Goal: Information Seeking & Learning: Find contact information

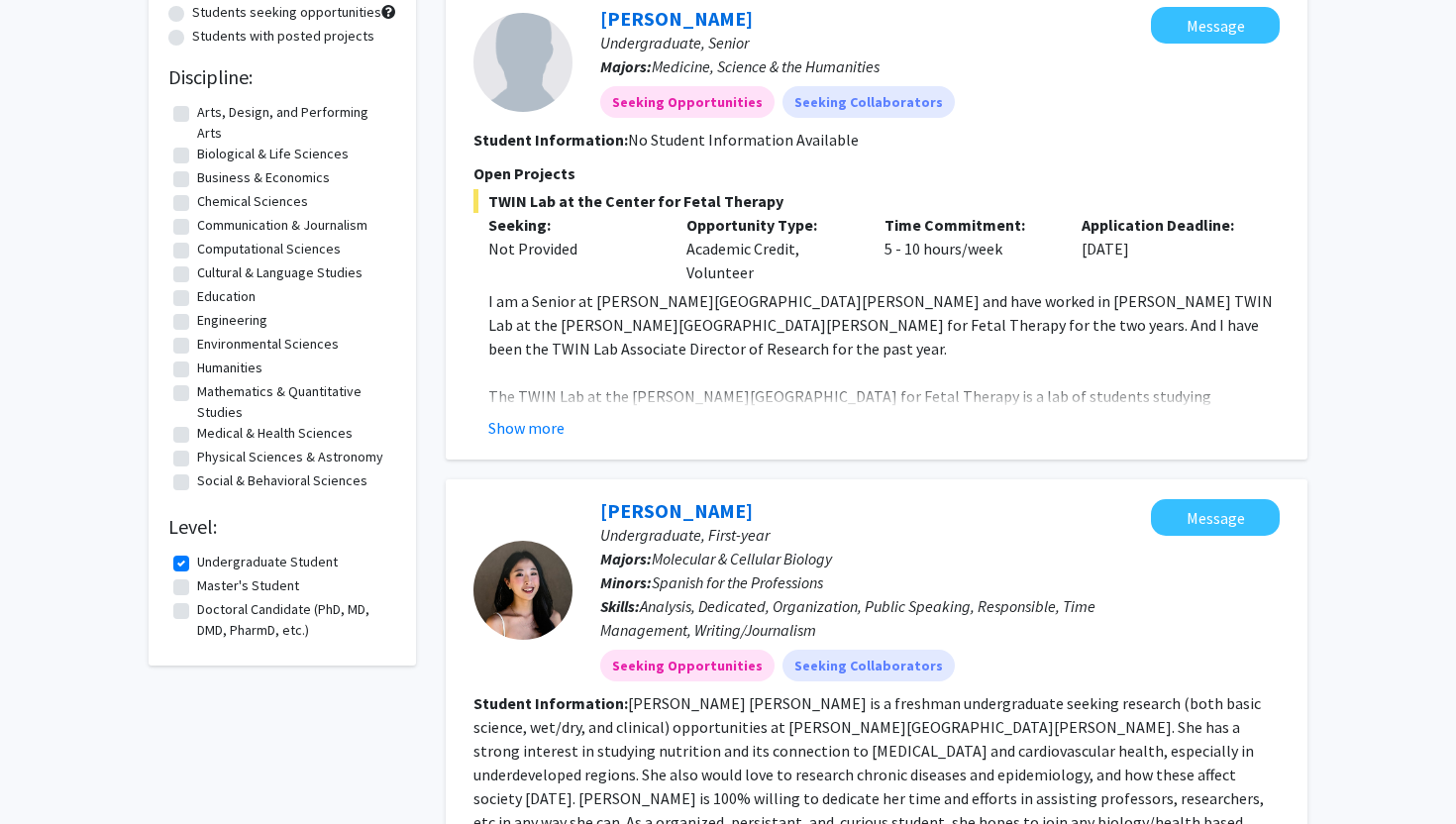
scroll to position [41, 0]
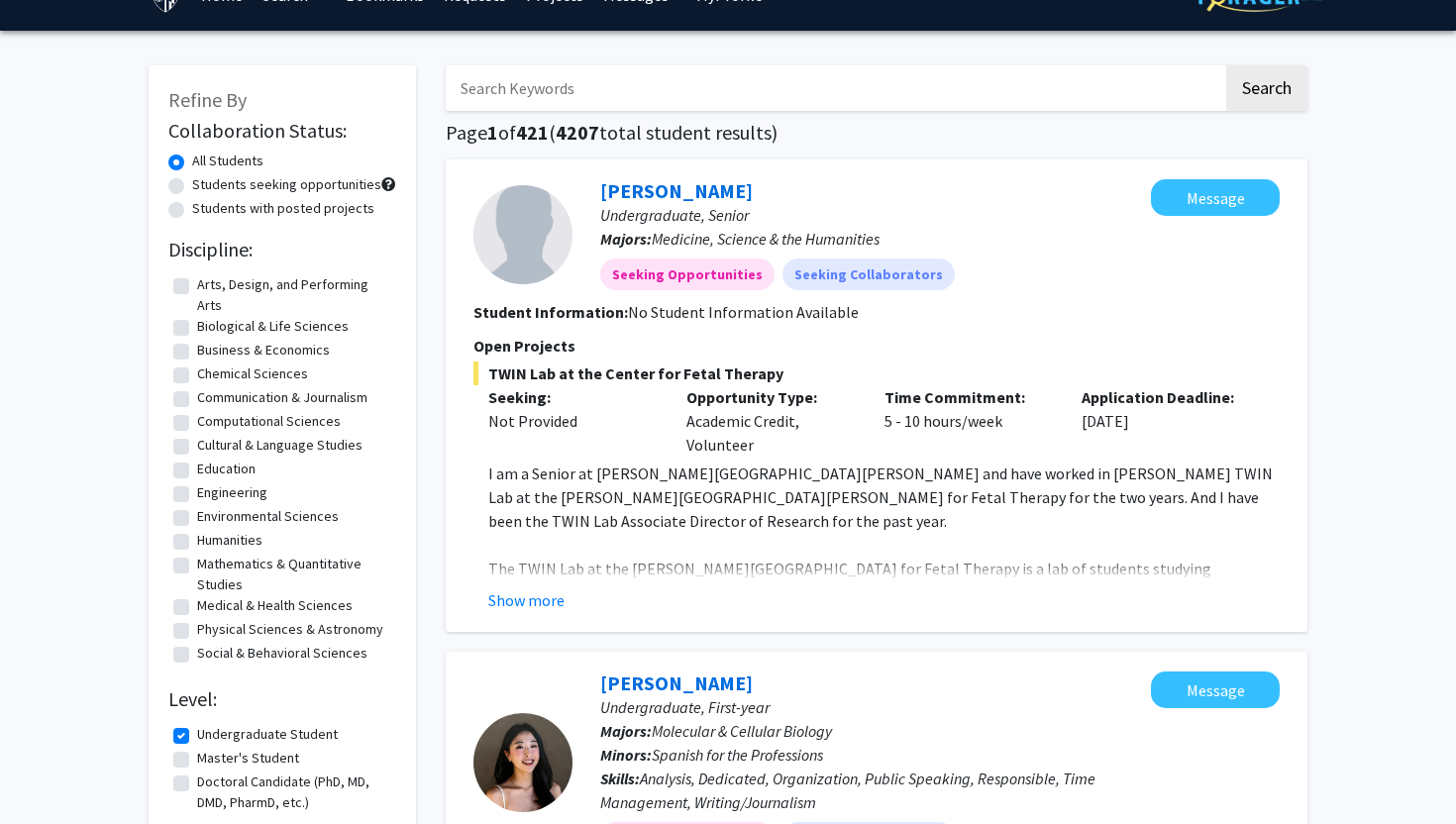
click at [197, 326] on label "Biological & Life Sciences" at bounding box center [272, 326] width 151 height 21
click at [197, 326] on input "Biological & Life Sciences" at bounding box center [203, 322] width 13 height 13
checkbox input "true"
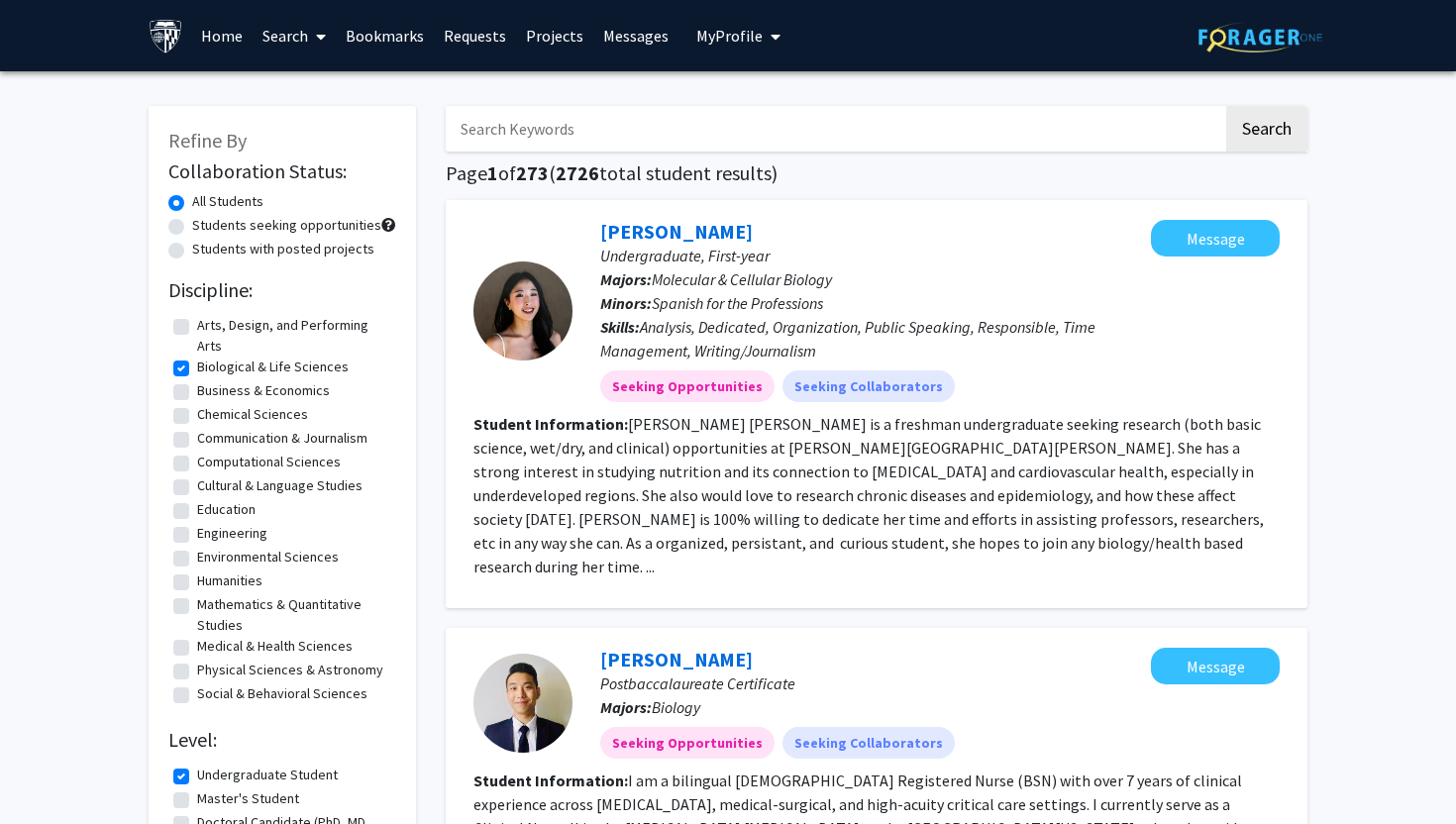
click at [309, 33] on span at bounding box center [317, 36] width 18 height 69
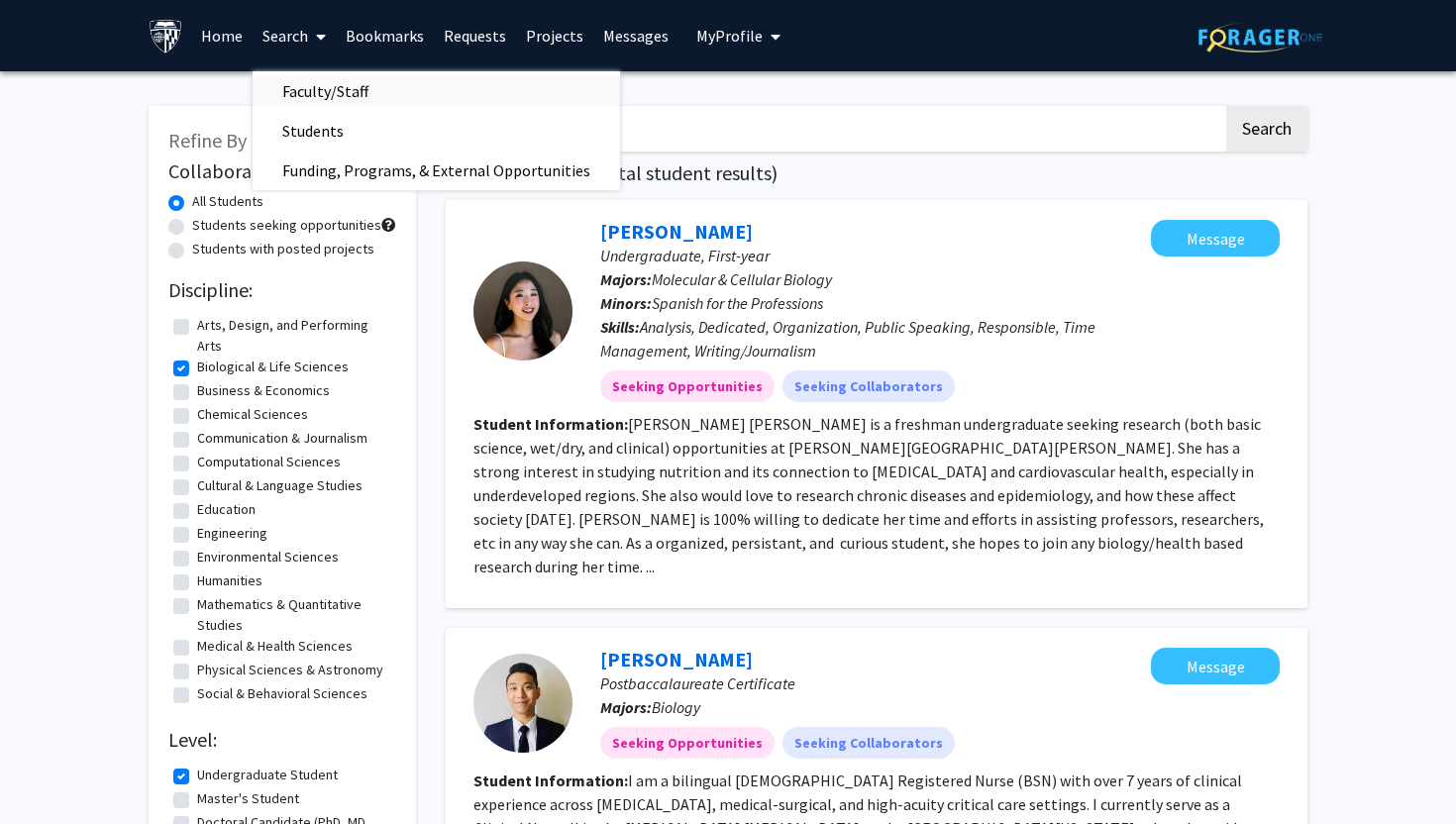
click at [325, 88] on span "Faculty/Staff" at bounding box center [325, 91] width 146 height 40
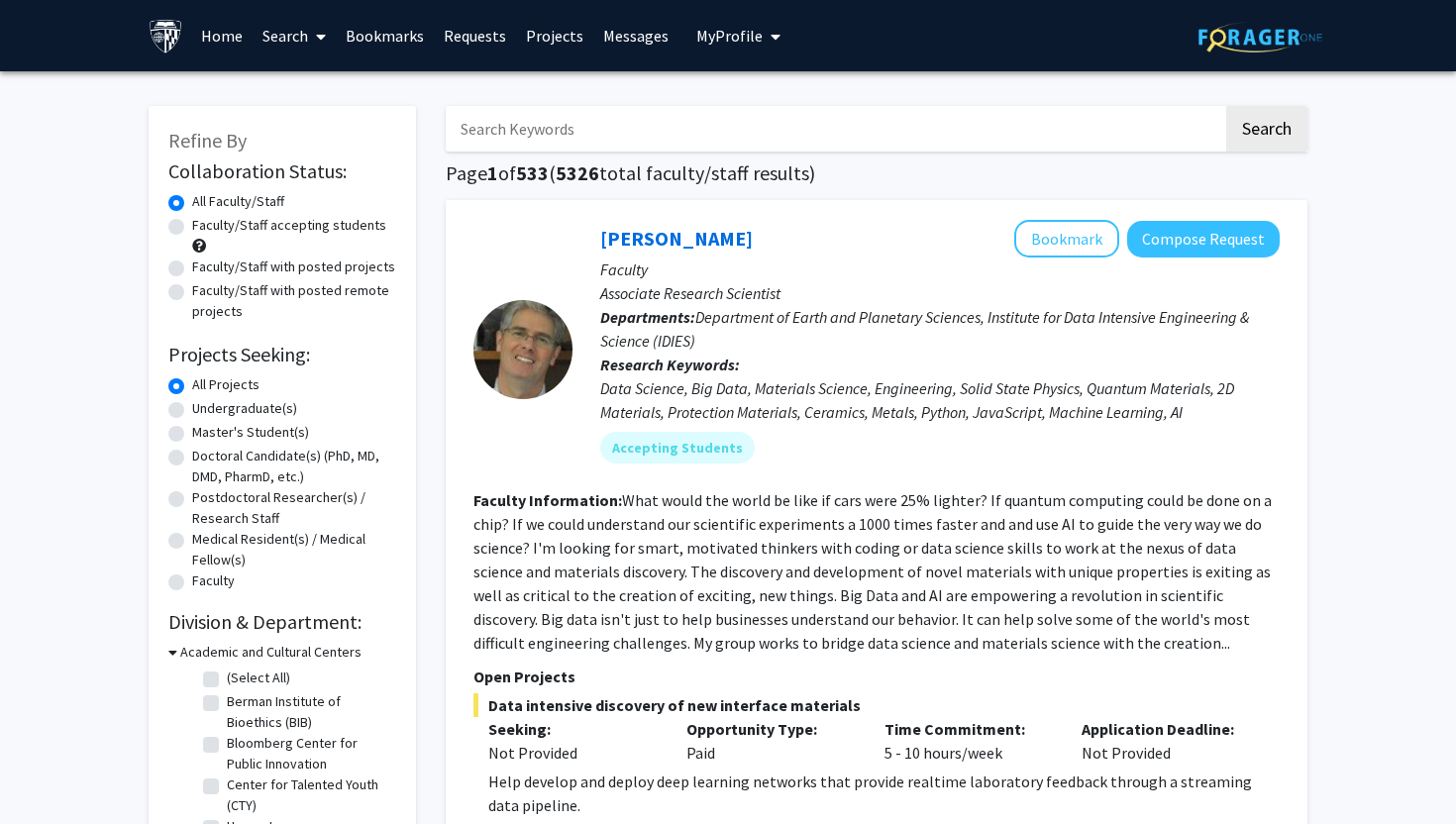
click at [192, 410] on label "Undergraduate(s)" at bounding box center [244, 408] width 105 height 21
click at [192, 410] on input "Undergraduate(s)" at bounding box center [198, 404] width 13 height 13
radio input "true"
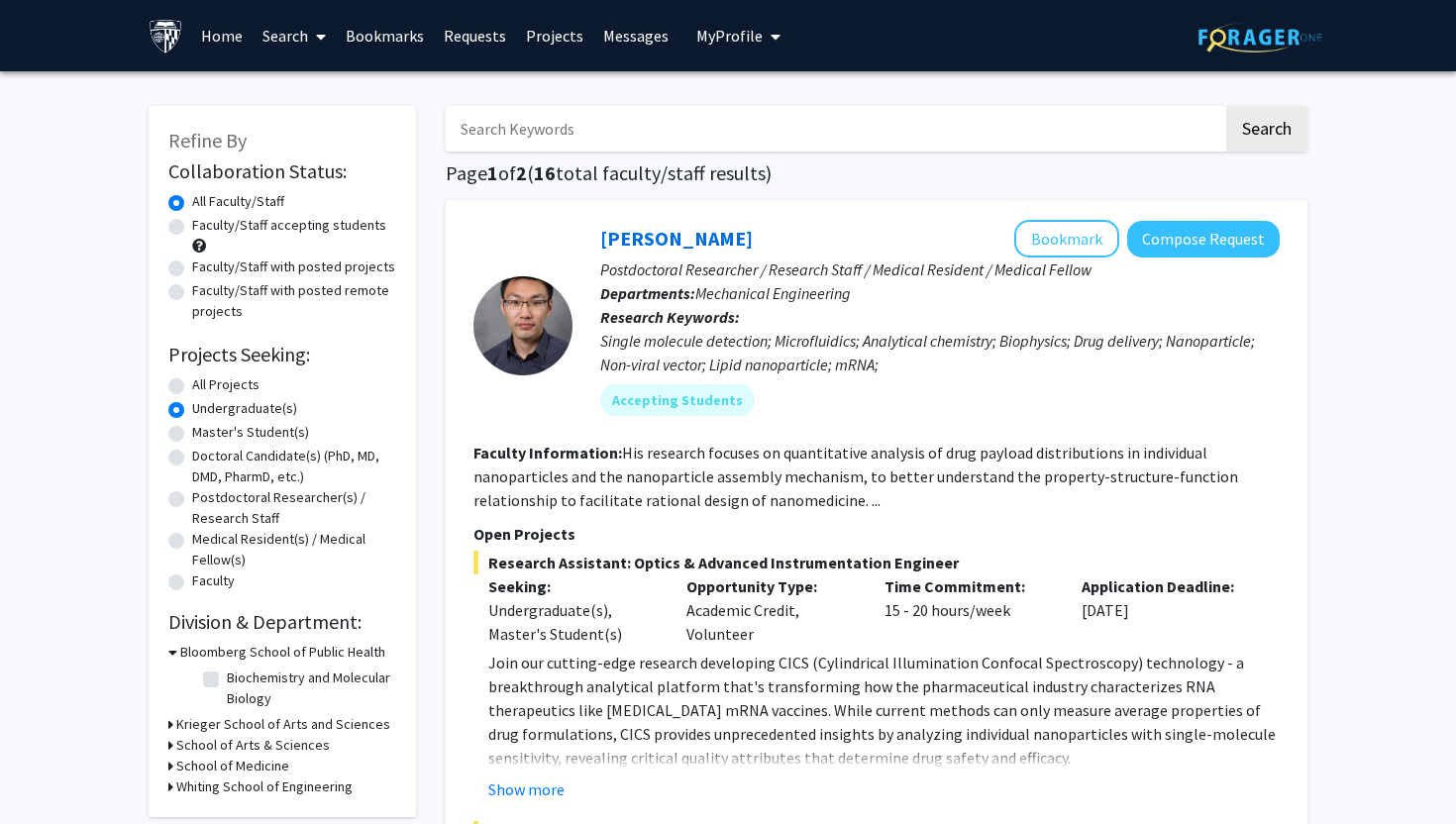
click at [192, 224] on label "Faculty/Staff accepting students" at bounding box center [289, 225] width 194 height 21
click at [192, 224] on input "Faculty/Staff accepting students" at bounding box center [198, 221] width 13 height 13
radio input "true"
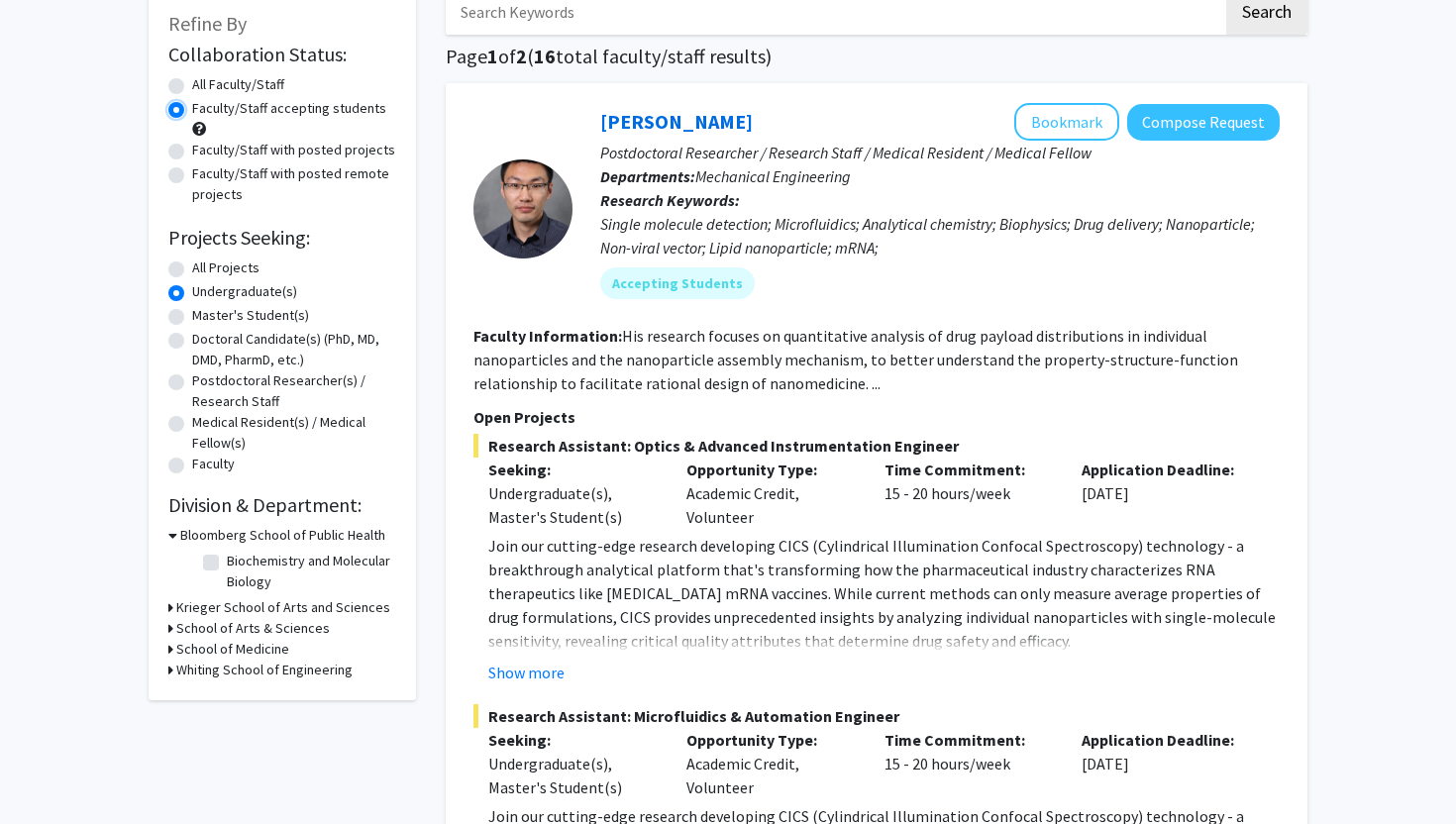
scroll to position [116, 0]
click at [192, 151] on label "Faculty/Staff with posted projects" at bounding box center [293, 151] width 203 height 21
click at [192, 151] on input "Faculty/Staff with posted projects" at bounding box center [198, 147] width 13 height 13
radio input "true"
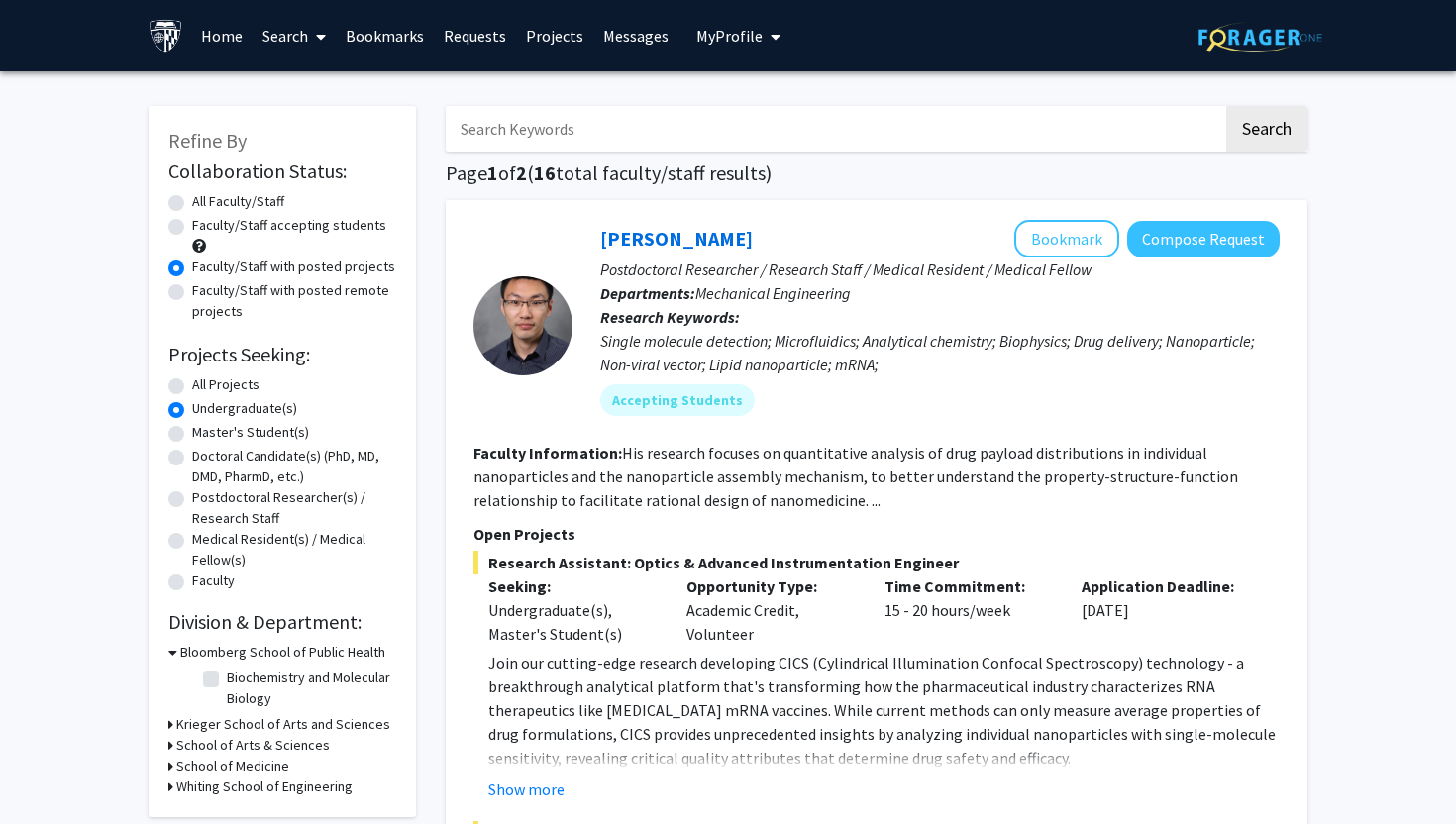
click at [192, 226] on label "Faculty/Staff accepting students" at bounding box center [289, 225] width 194 height 21
click at [192, 226] on input "Faculty/Staff accepting students" at bounding box center [198, 221] width 13 height 13
radio input "true"
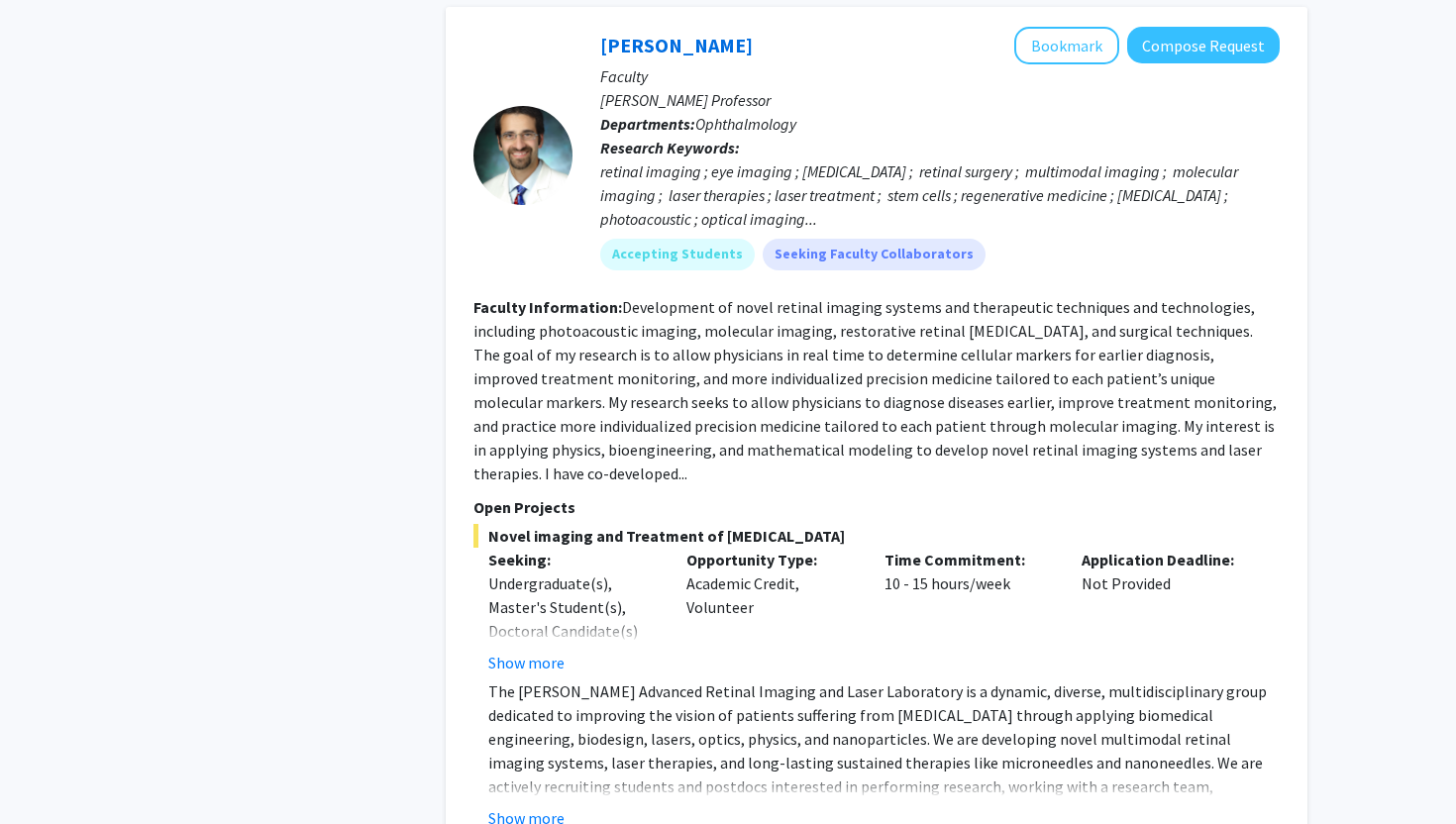
scroll to position [8654, 0]
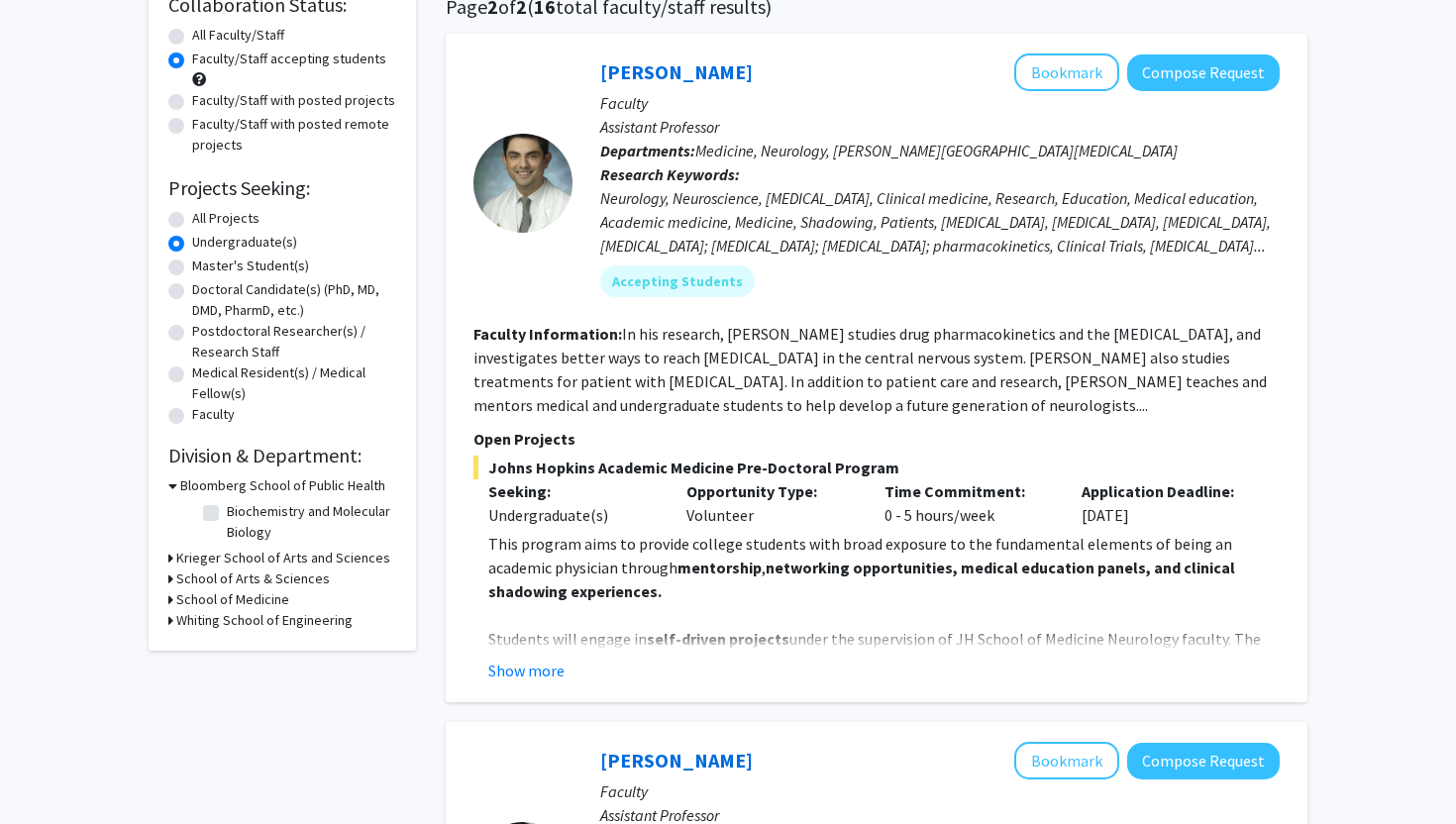
scroll to position [196, 0]
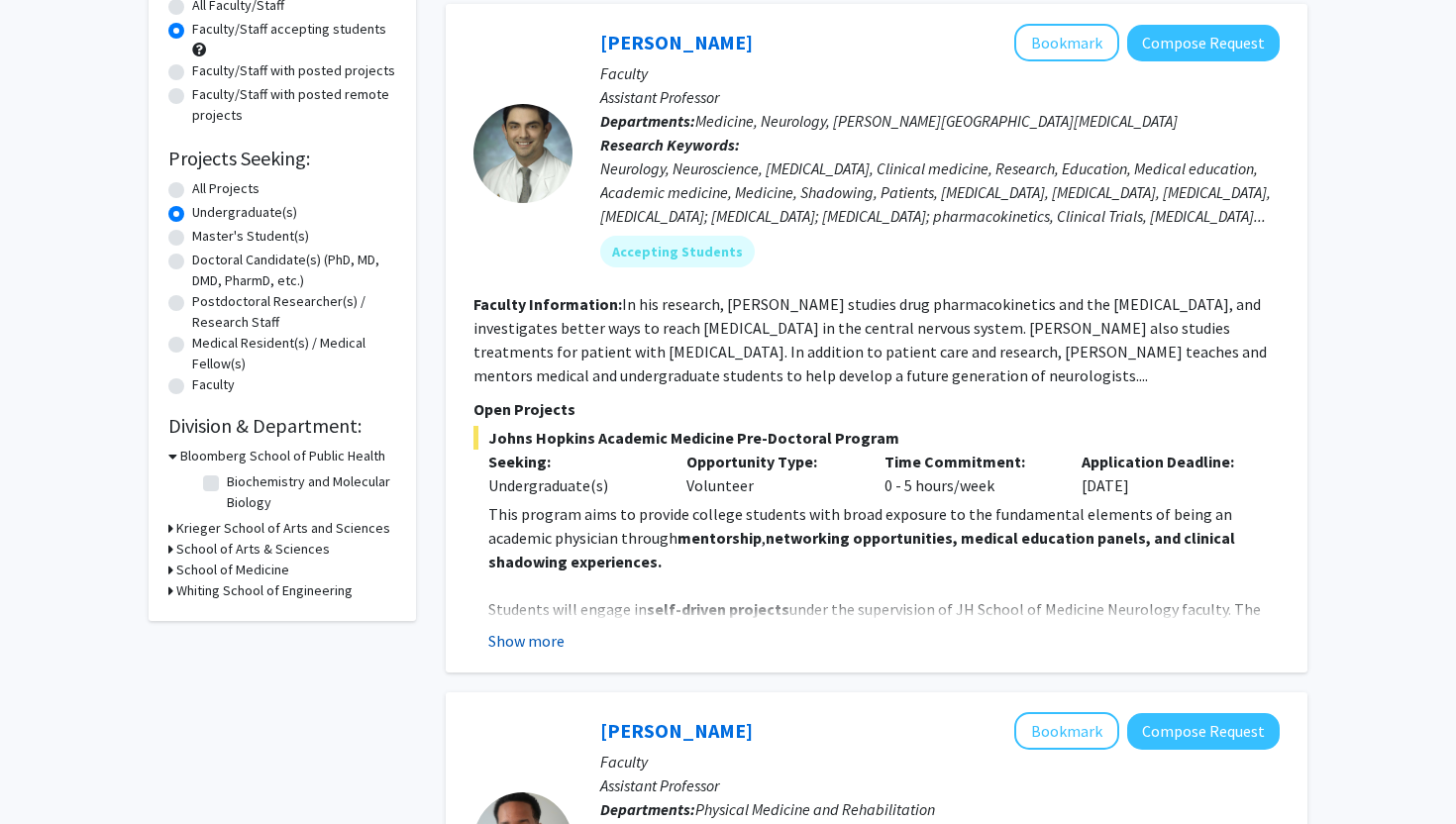
click at [511, 638] on button "Show more" at bounding box center [526, 641] width 76 height 24
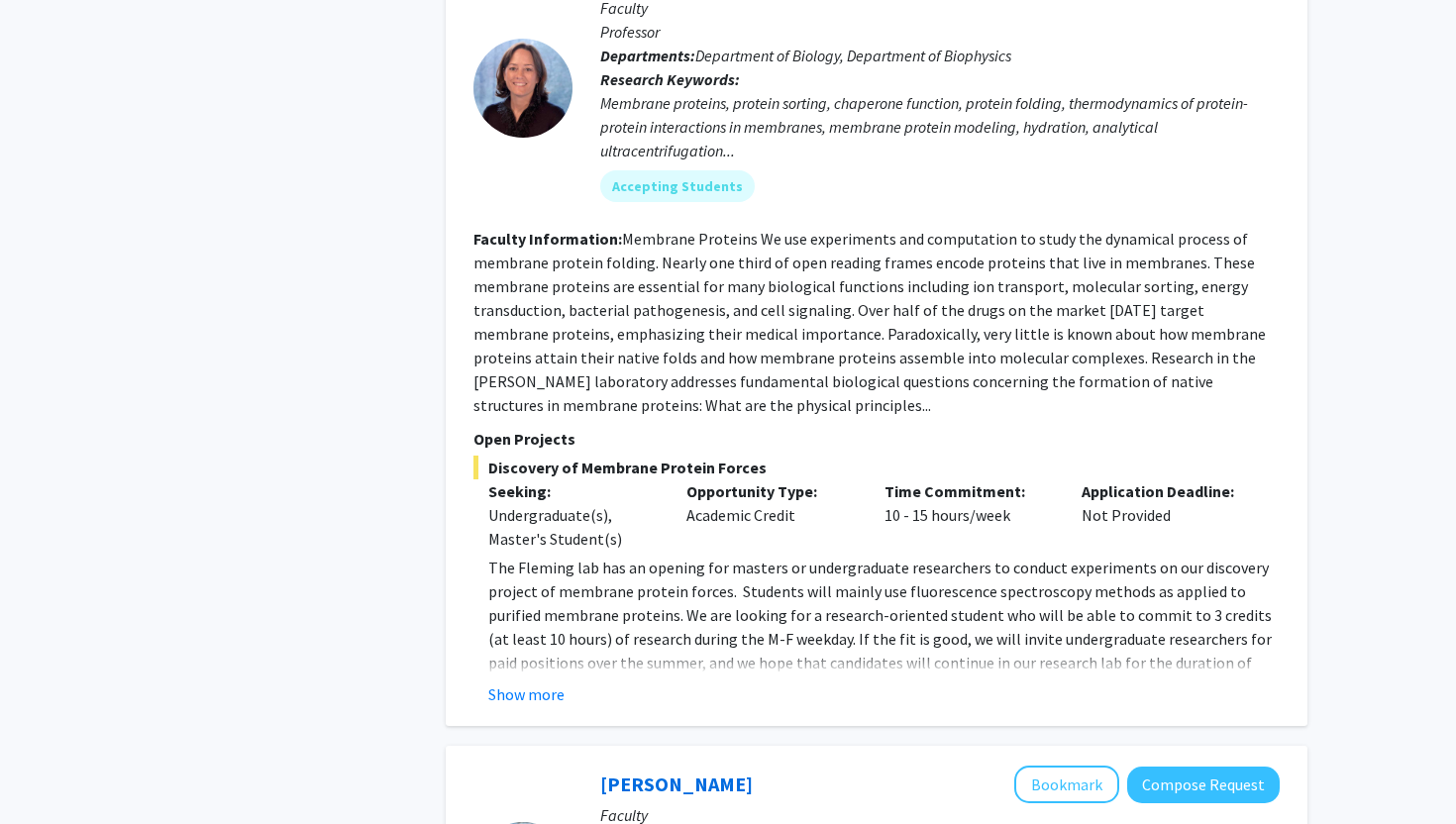
scroll to position [3499, 0]
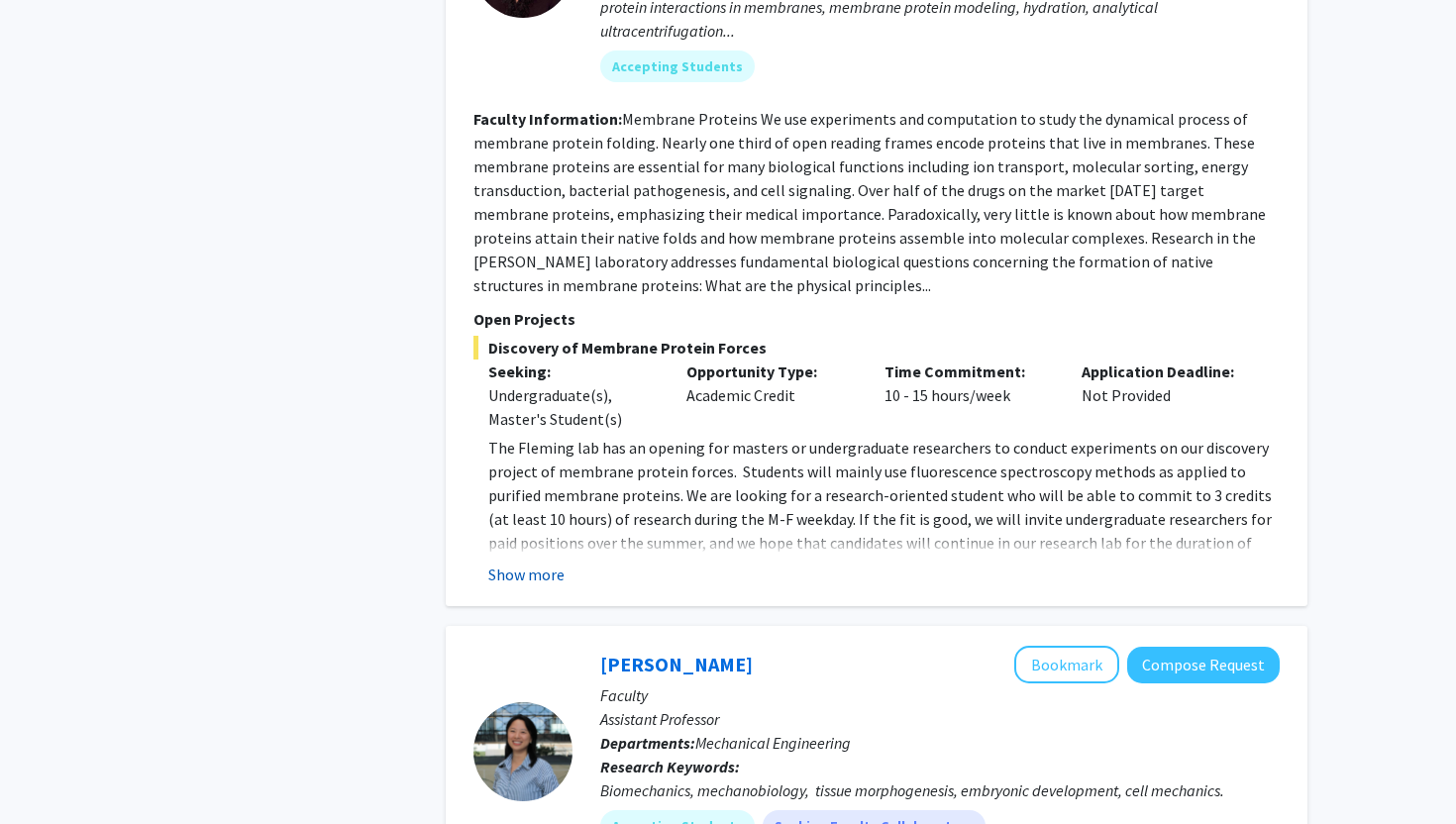
click at [528, 562] on button "Show more" at bounding box center [526, 574] width 76 height 24
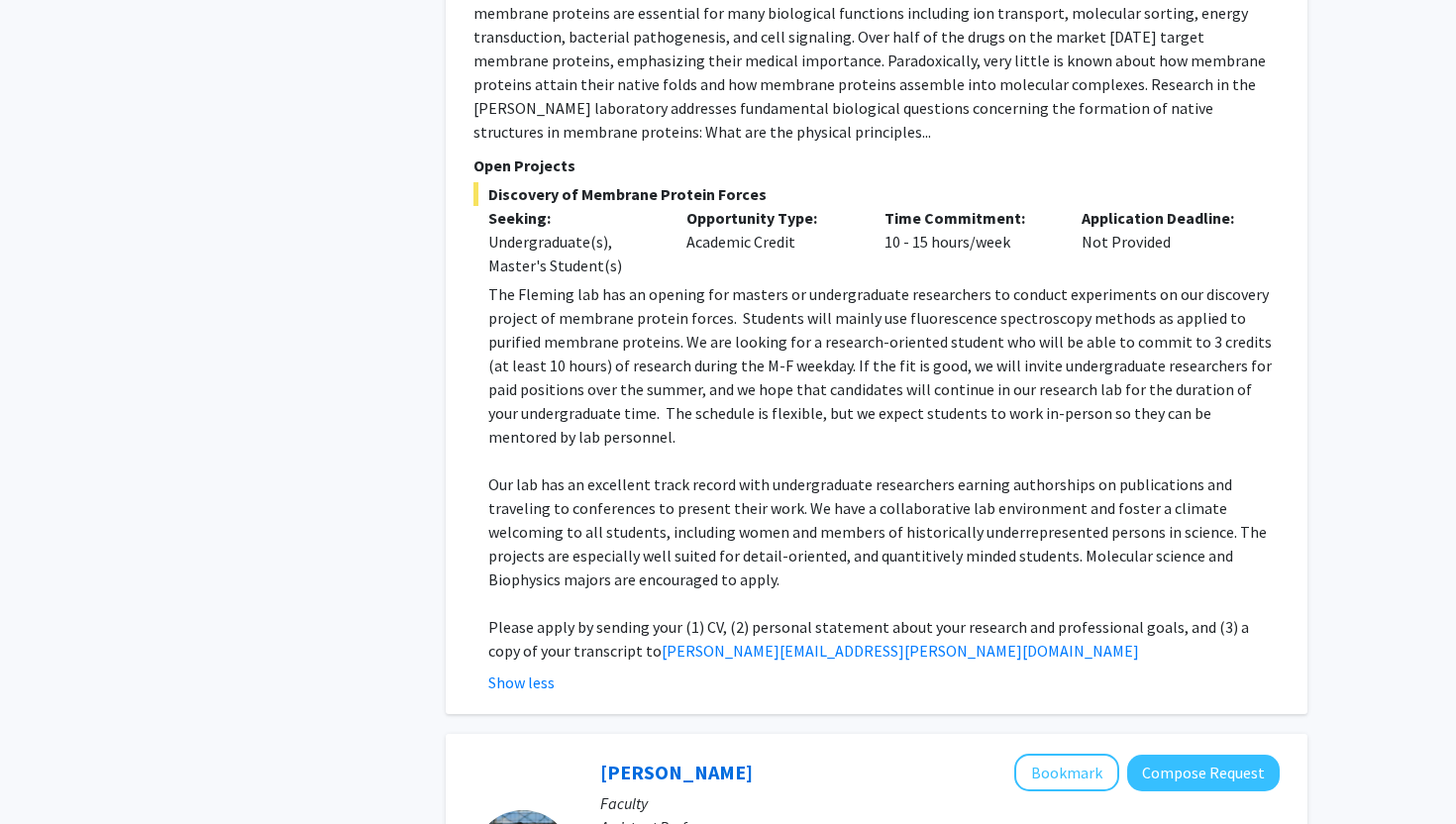
scroll to position [3687, 0]
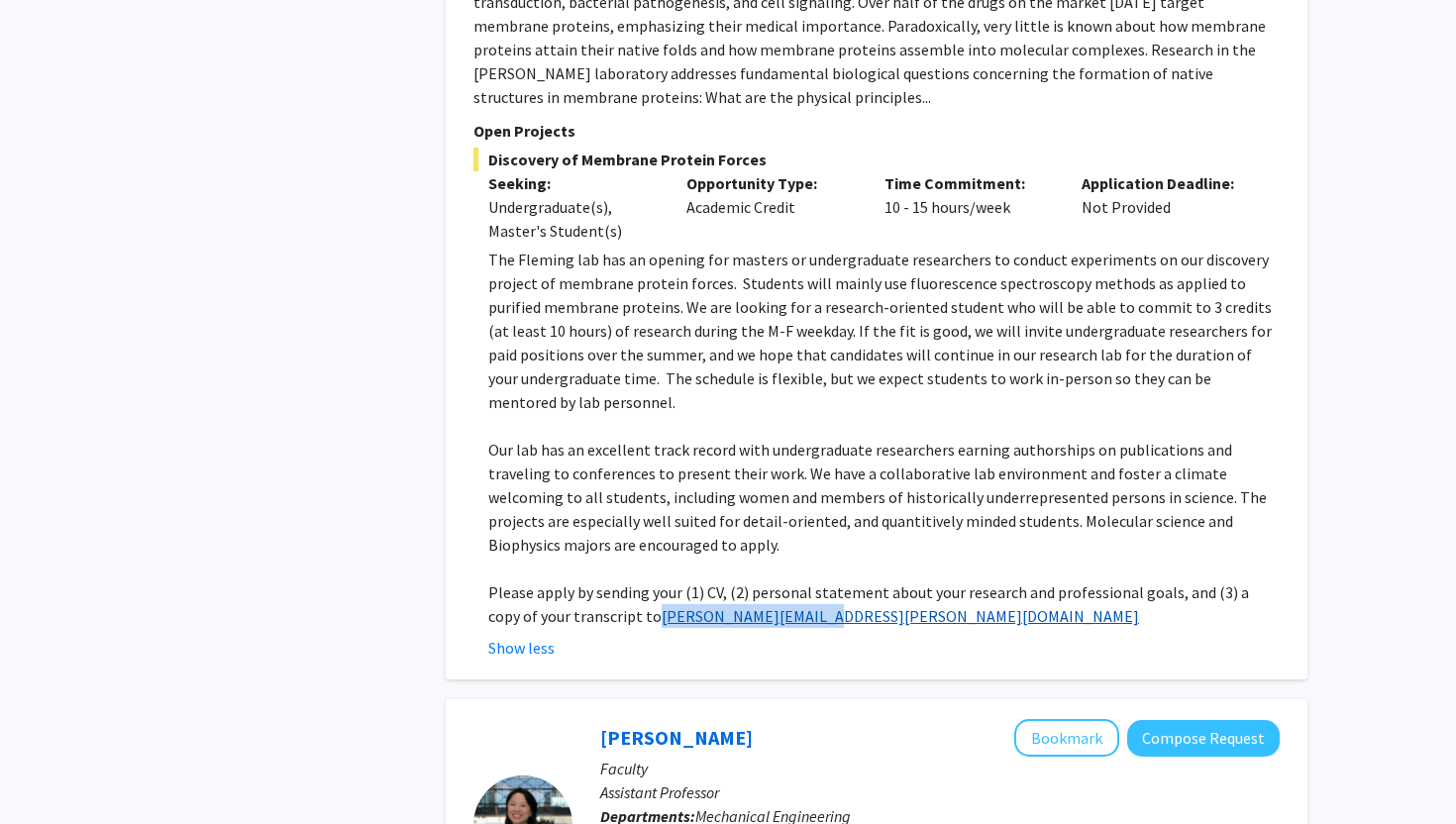
drag, startPoint x: 804, startPoint y: 547, endPoint x: 609, endPoint y: 553, distance: 195.2
click at [609, 580] on p "Please apply by sending your (1) CV, (2) personal statement about your research…" at bounding box center [883, 604] width 791 height 48
copy link "[PERSON_NAME][EMAIL_ADDRESS][PERSON_NAME][DOMAIN_NAME]"
click at [686, 438] on p "Our lab has an excellent track record with undergraduate researchers earning au…" at bounding box center [883, 497] width 791 height 119
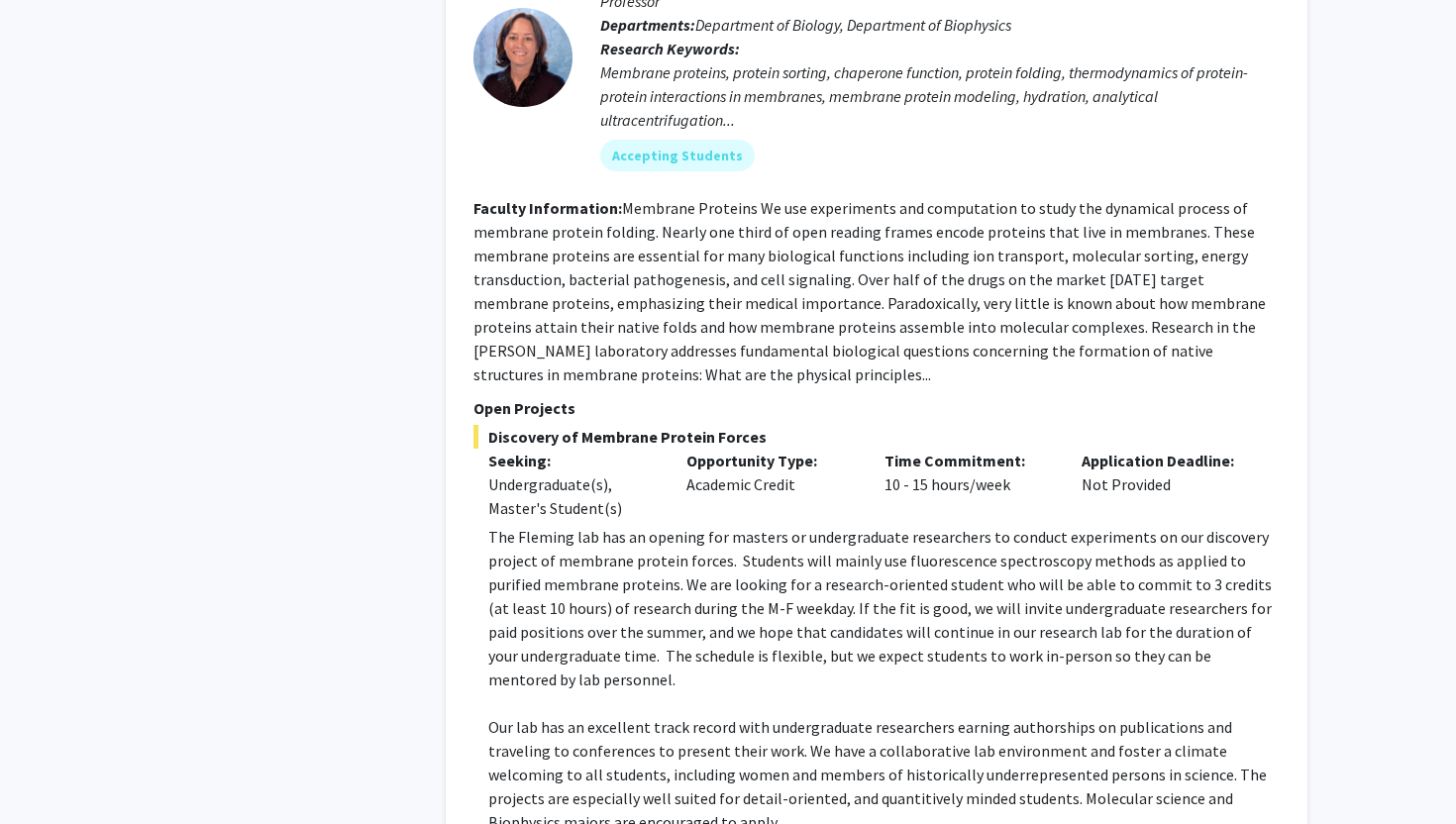
scroll to position [3409, 0]
